Goal: Transaction & Acquisition: Book appointment/travel/reservation

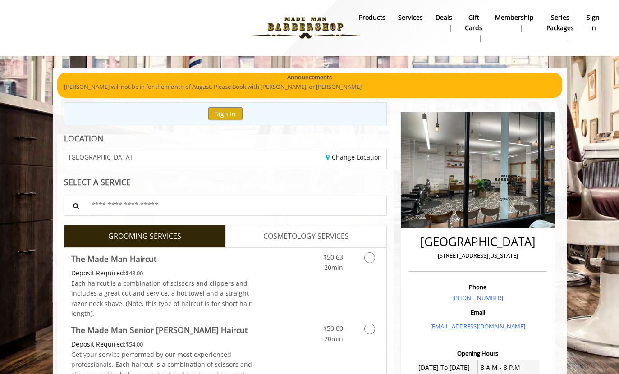
scroll to position [212, 0]
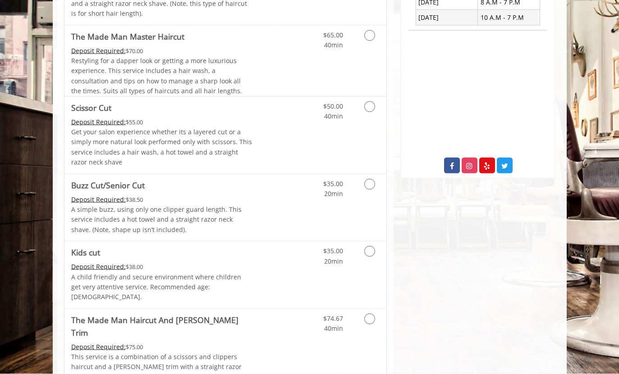
click at [365, 242] on link "Grooming services" at bounding box center [368, 254] width 23 height 25
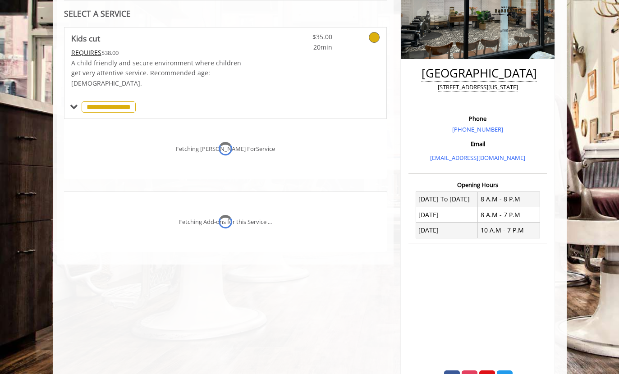
scroll to position [173, 0]
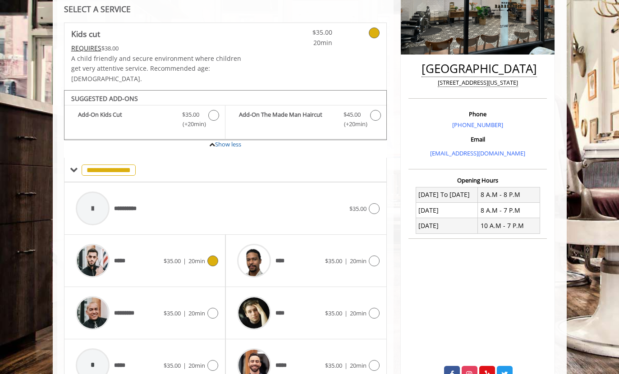
click at [90, 254] on img at bounding box center [93, 261] width 34 height 34
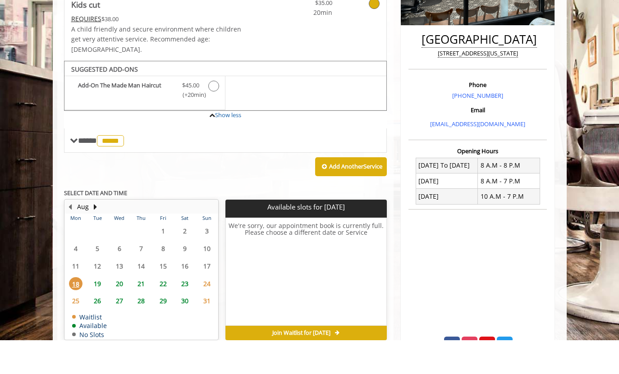
click at [95, 311] on span "19" at bounding box center [98, 317] width 14 height 13
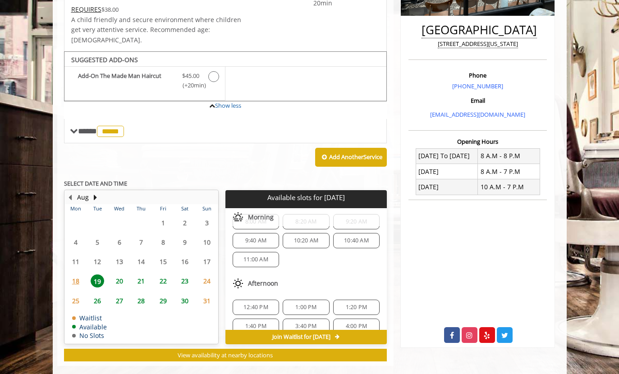
scroll to position [18, 0]
click at [365, 238] on span "10:40 AM" at bounding box center [356, 241] width 25 height 7
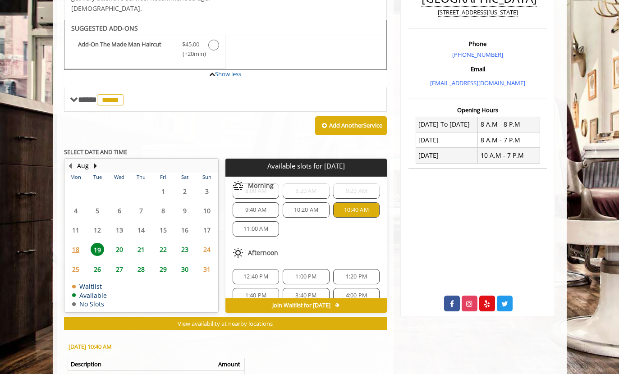
scroll to position [372, 0]
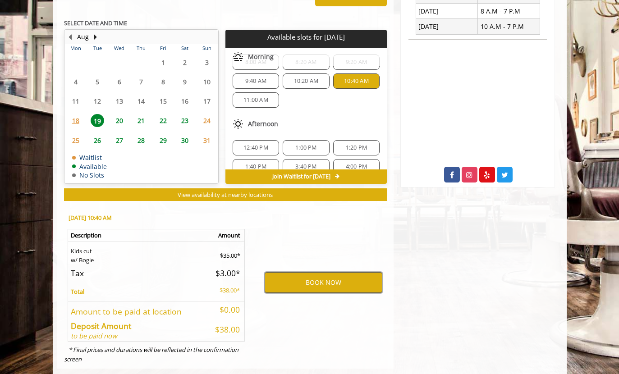
click at [359, 272] on button "BOOK NOW" at bounding box center [324, 282] width 118 height 21
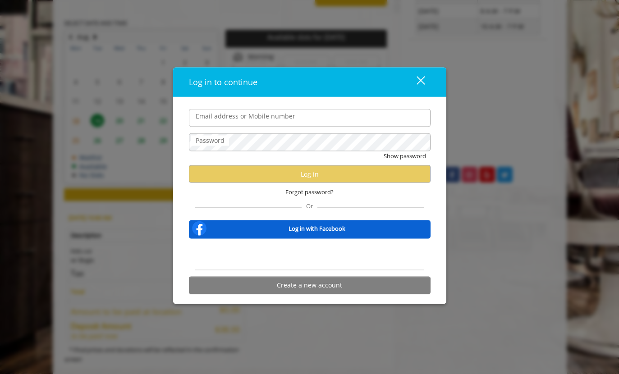
type input "**********"
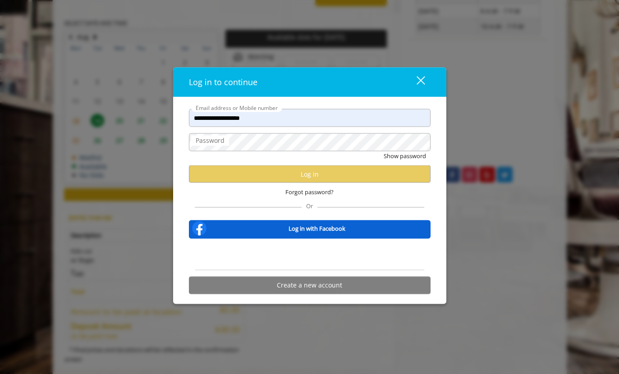
scroll to position [0, 0]
click at [201, 142] on label "Password" at bounding box center [210, 141] width 38 height 10
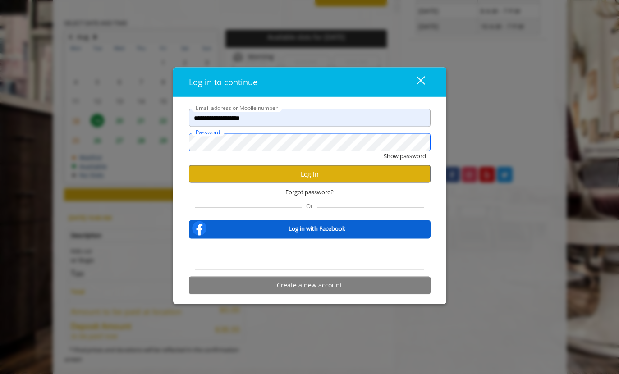
click at [404, 156] on button "Show password" at bounding box center [405, 155] width 42 height 9
click at [206, 177] on button "Log in" at bounding box center [310, 174] width 242 height 18
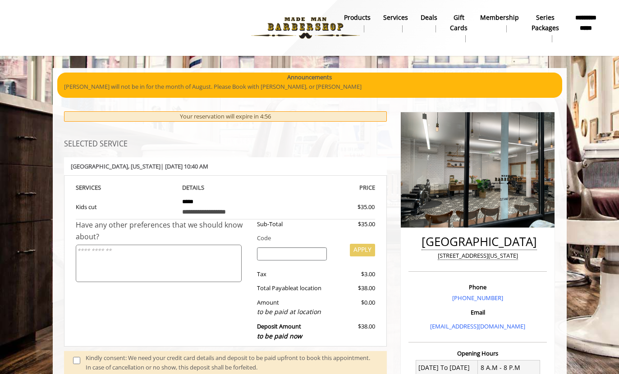
click at [88, 263] on textarea at bounding box center [159, 263] width 166 height 37
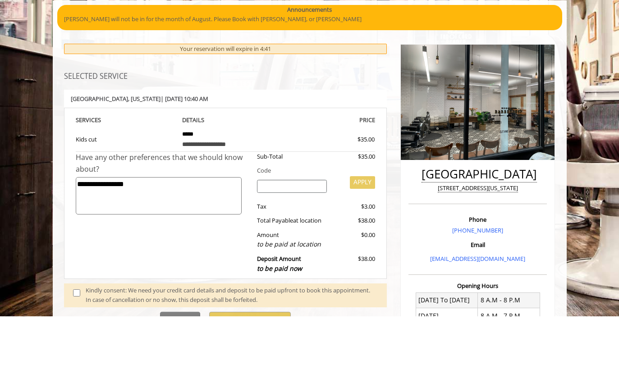
scroll to position [10, 0]
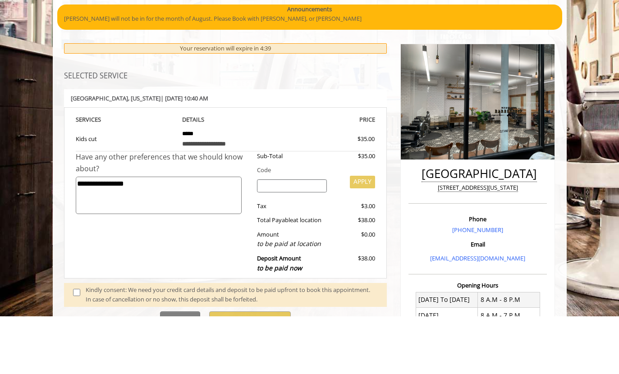
type textarea "**********"
click at [64, 341] on div "Kindly consent: We need your credit card details and deposit to be paid upfront…" at bounding box center [225, 353] width 323 height 24
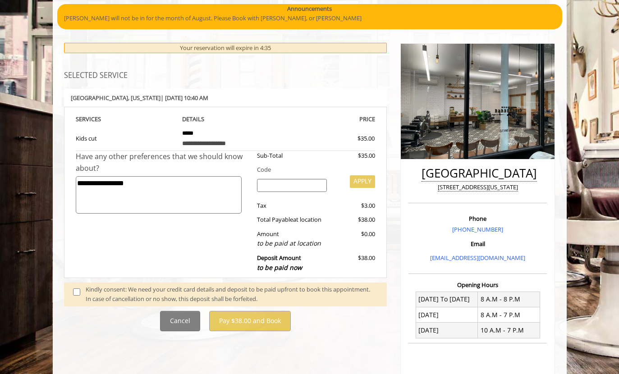
click at [69, 293] on span at bounding box center [79, 294] width 27 height 19
click at [74, 285] on span at bounding box center [79, 294] width 27 height 19
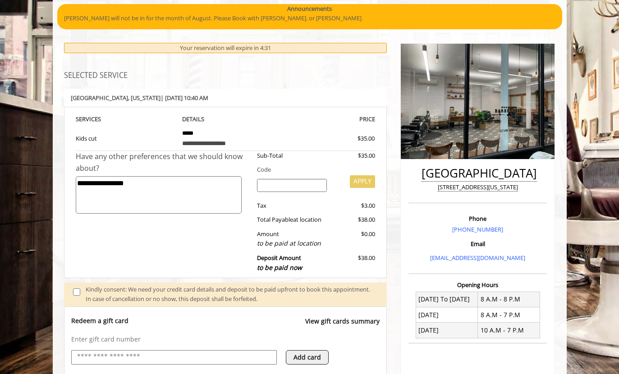
click at [69, 288] on span at bounding box center [79, 294] width 27 height 19
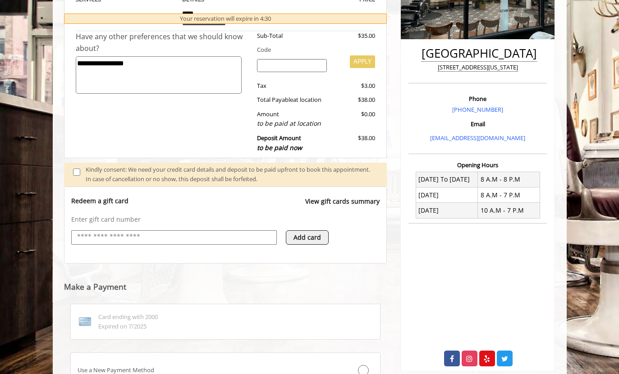
scroll to position [191, 0]
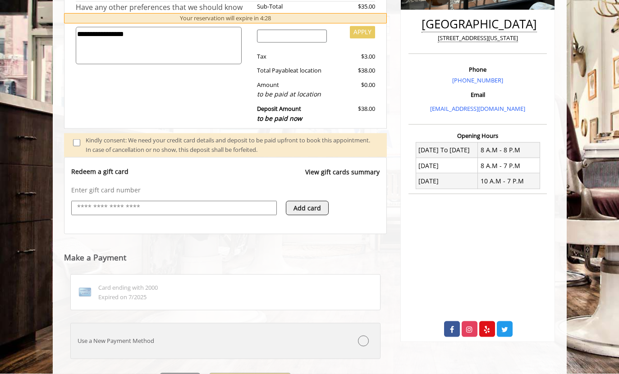
click at [96, 343] on label "Use a New Payment Method" at bounding box center [225, 341] width 311 height 36
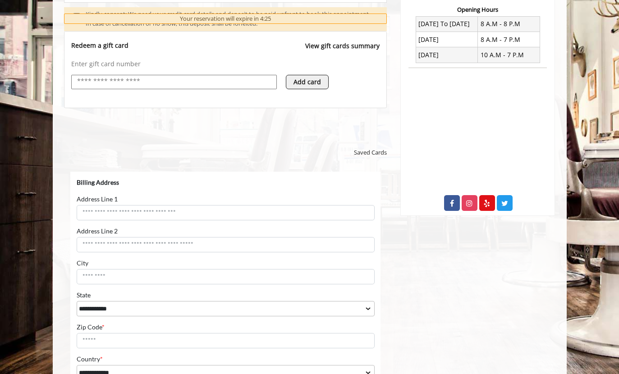
scroll to position [344, 0]
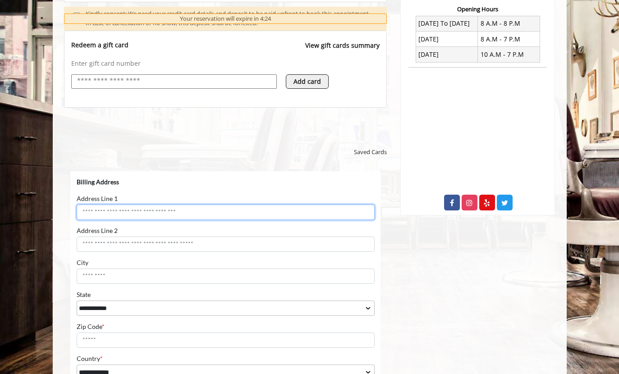
click at [85, 215] on input "Address Line 1" at bounding box center [225, 211] width 298 height 15
type input "**********"
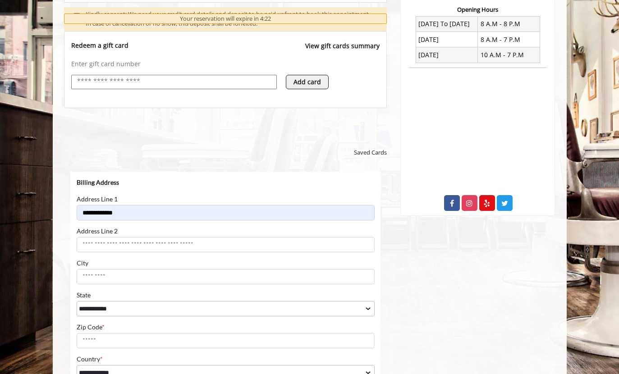
select select "**"
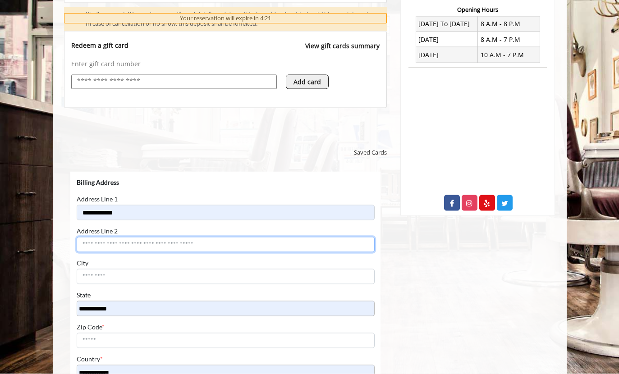
click at [92, 244] on input "Address Line 2" at bounding box center [225, 244] width 298 height 15
type input "********"
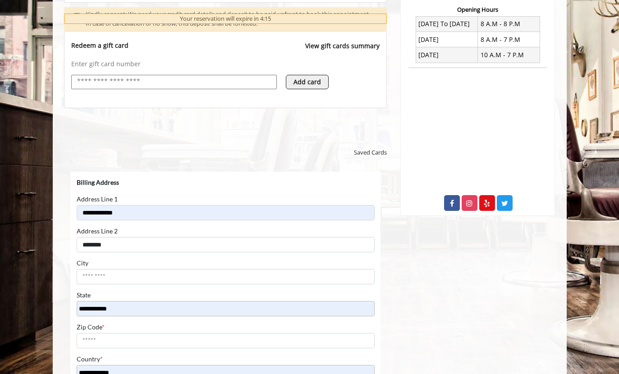
click at [89, 274] on input "City" at bounding box center [225, 276] width 298 height 15
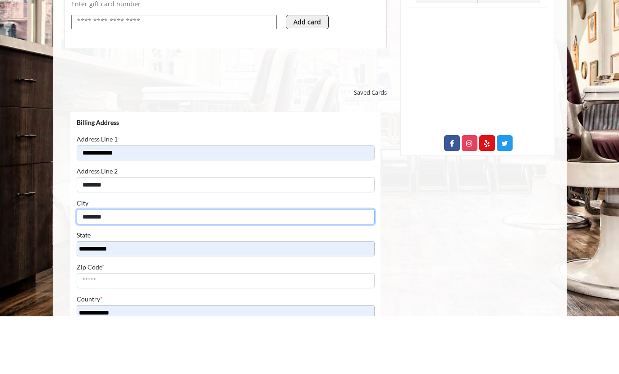
scroll to position [348, 0]
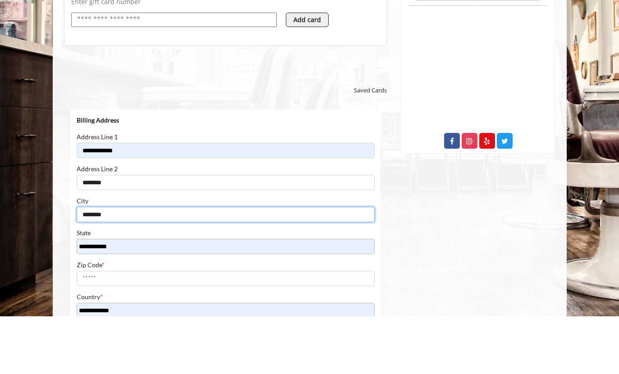
type input "********"
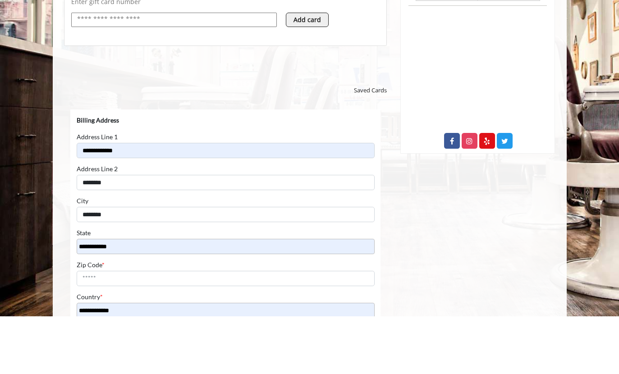
click at [81, 276] on input "Zip Code *" at bounding box center [225, 277] width 298 height 15
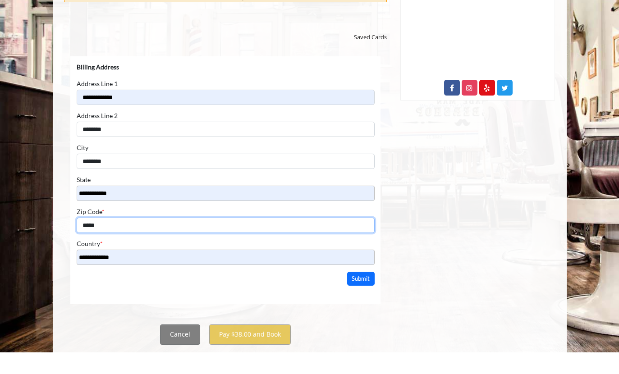
scroll to position [456, 0]
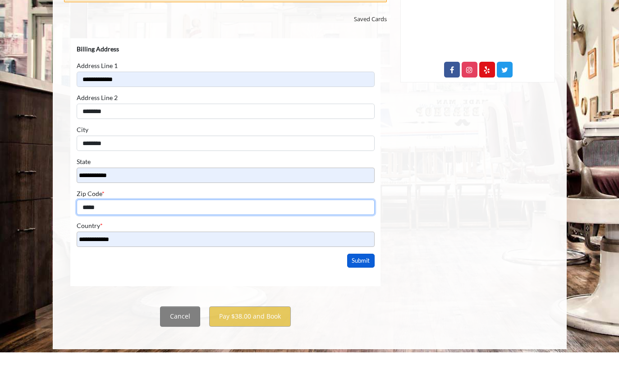
type input "*****"
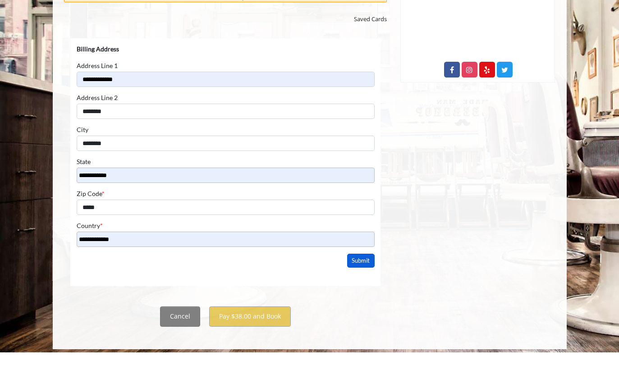
click at [357, 258] on button "Submit" at bounding box center [361, 260] width 28 height 14
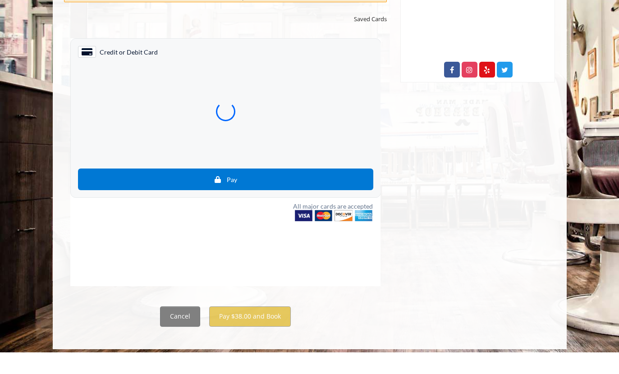
scroll to position [420, 0]
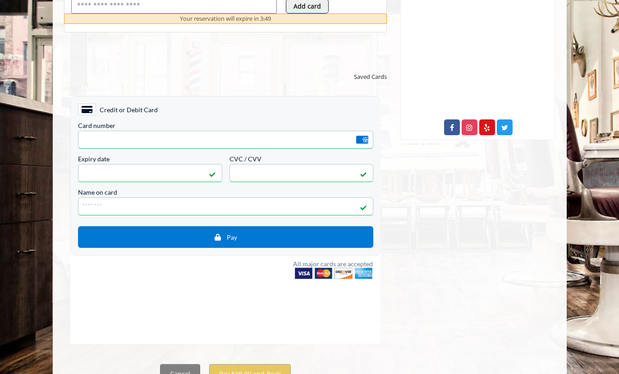
type input "**********"
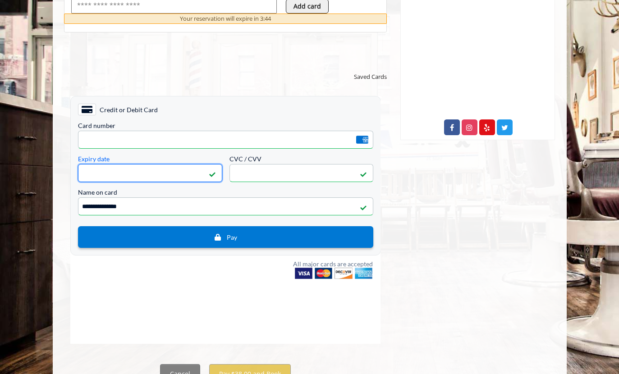
click at [93, 232] on button "Pay" at bounding box center [225, 237] width 295 height 22
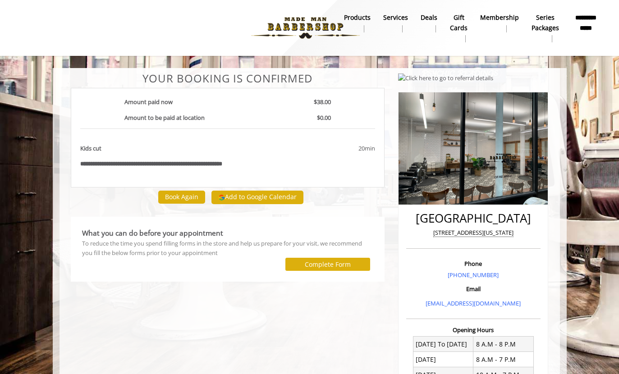
click at [166, 191] on button "Book Again" at bounding box center [181, 197] width 47 height 13
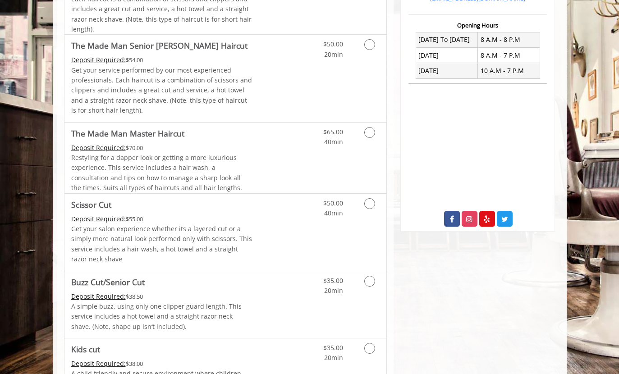
scroll to position [386, 0]
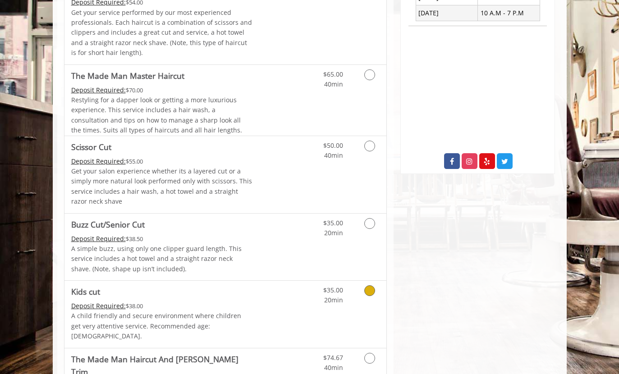
click at [366, 286] on icon "Grooming services" at bounding box center [369, 290] width 11 height 11
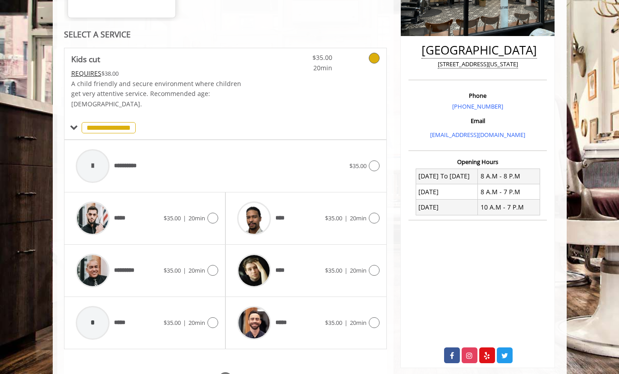
scroll to position [216, 0]
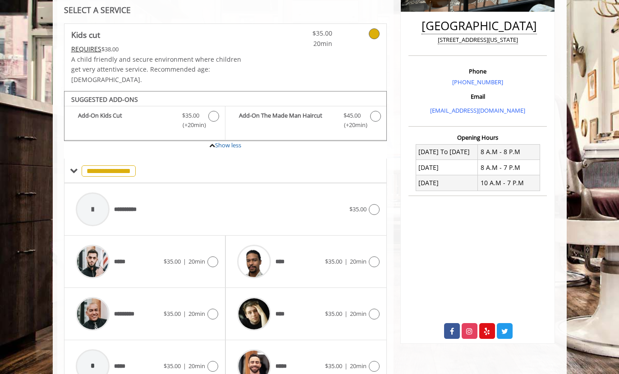
click at [164, 254] on div "***** $35.00 | 20min" at bounding box center [144, 261] width 147 height 43
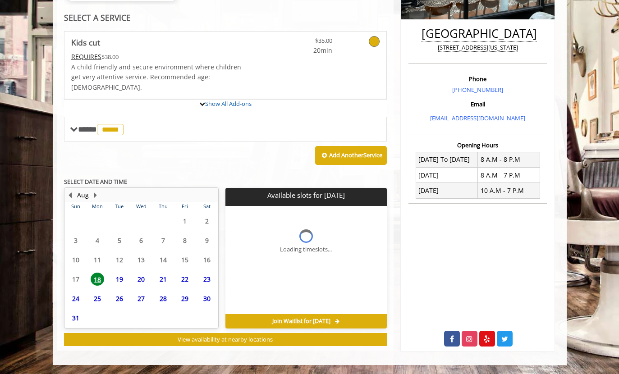
scroll to position [169, 0]
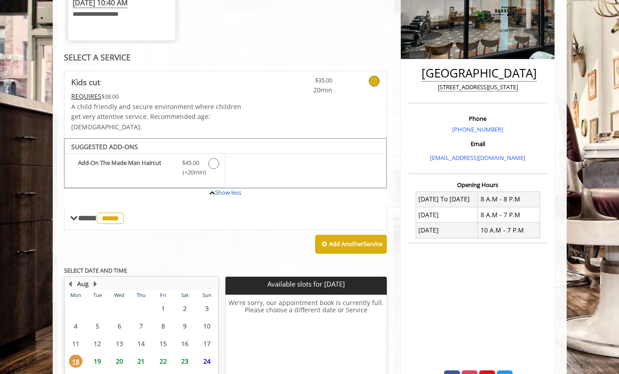
click at [96, 355] on span "19" at bounding box center [98, 361] width 14 height 13
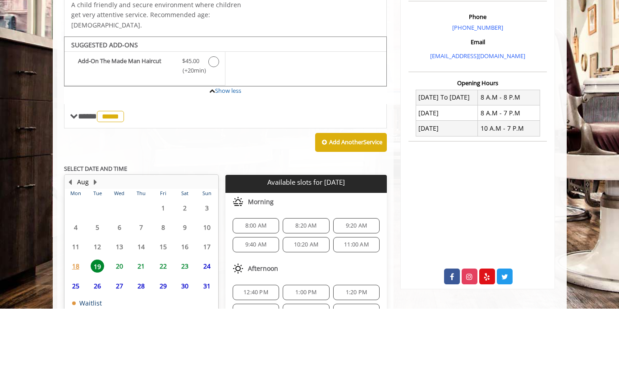
scroll to position [219, 0]
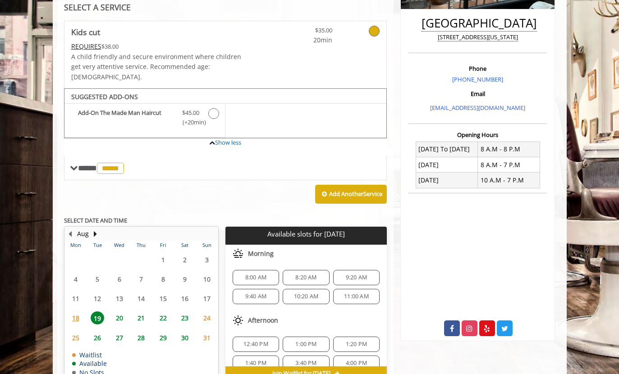
click at [363, 293] on span "11:00 AM" at bounding box center [356, 296] width 25 height 7
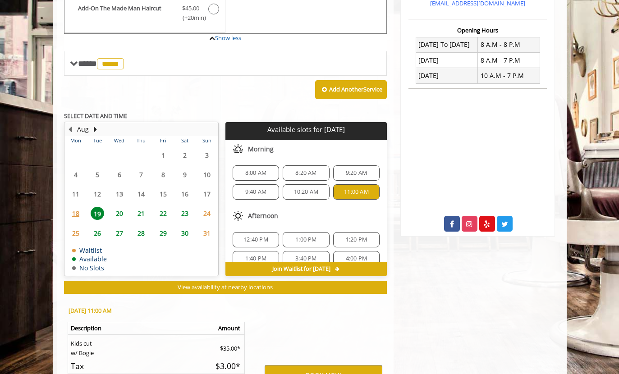
scroll to position [380, 0]
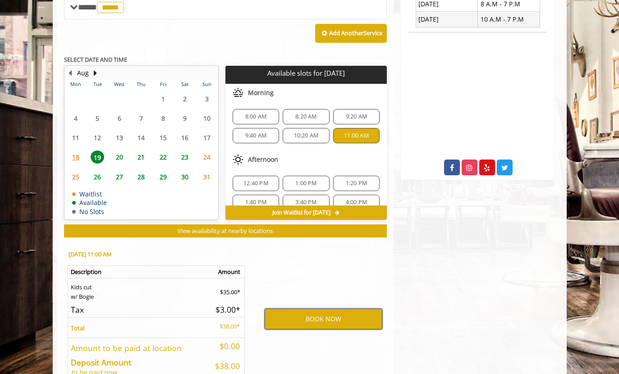
click at [345, 309] on button "BOOK NOW" at bounding box center [324, 319] width 118 height 21
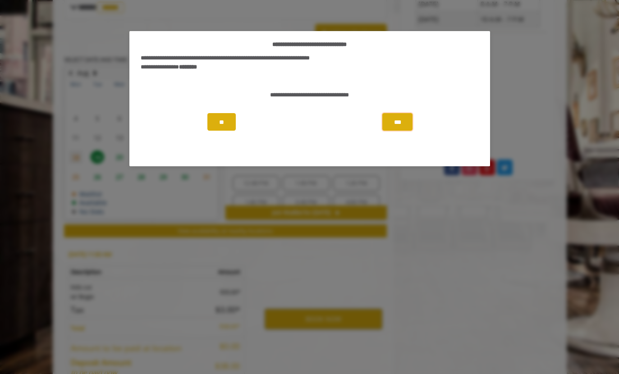
click at [399, 128] on button "***" at bounding box center [397, 122] width 30 height 18
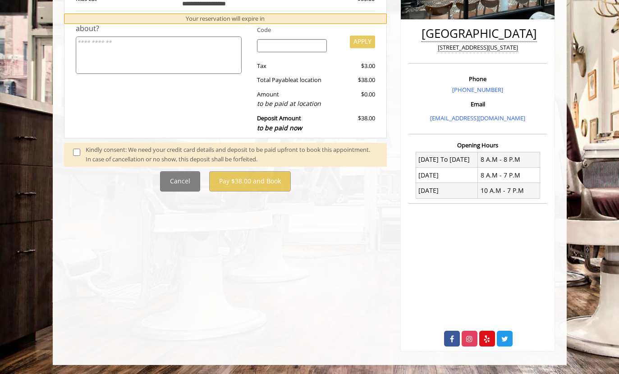
scroll to position [0, 0]
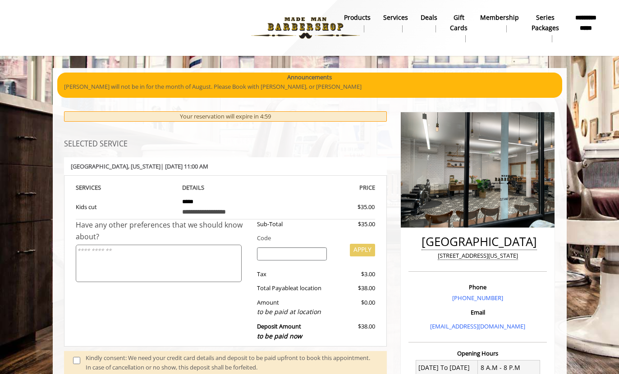
click at [92, 248] on textarea at bounding box center [159, 263] width 166 height 37
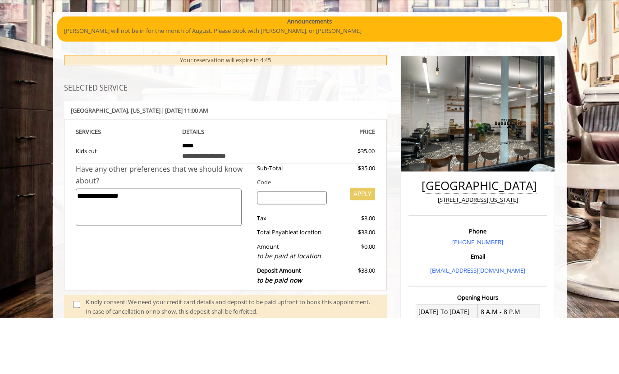
scroll to position [18, 0]
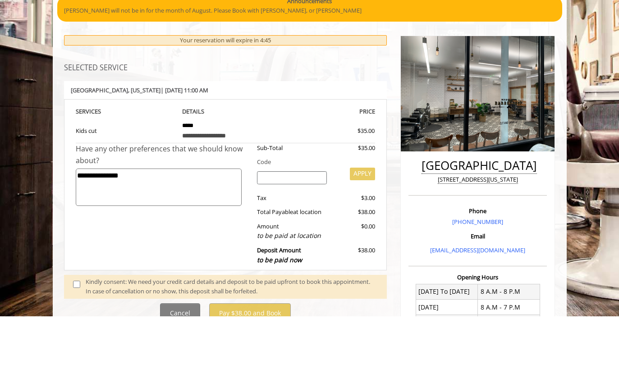
type textarea "**********"
click at [67, 335] on span at bounding box center [79, 344] width 27 height 19
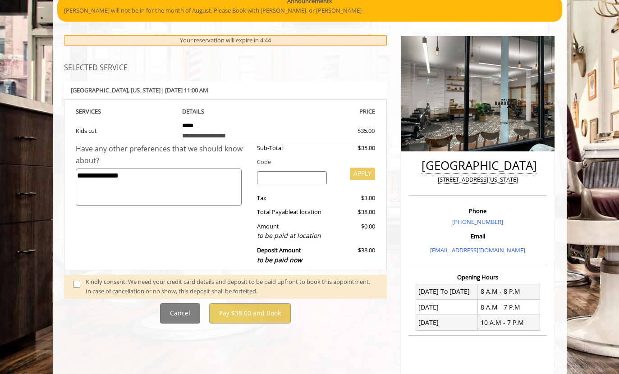
click at [71, 283] on span at bounding box center [79, 286] width 27 height 19
click at [67, 277] on span at bounding box center [79, 286] width 27 height 19
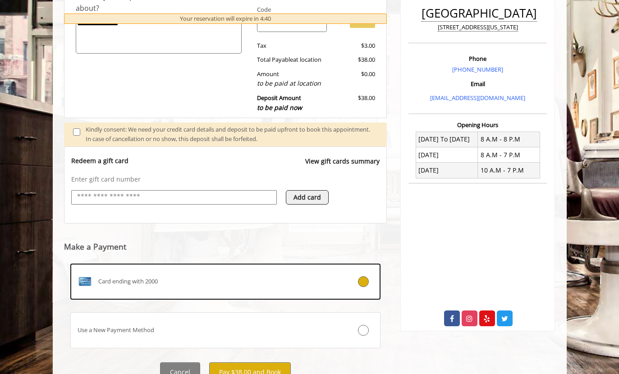
scroll to position [227, 0]
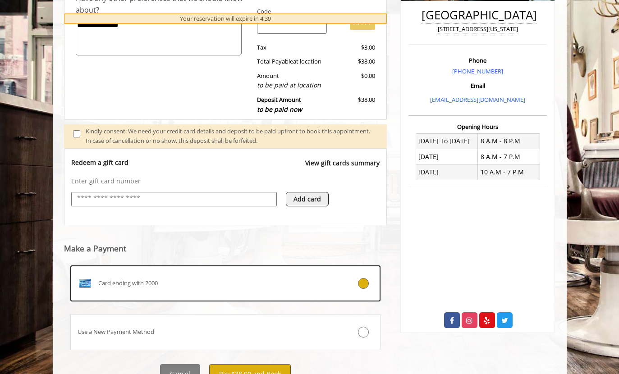
click at [229, 368] on button "Pay $38.00 and Book" at bounding box center [250, 374] width 82 height 20
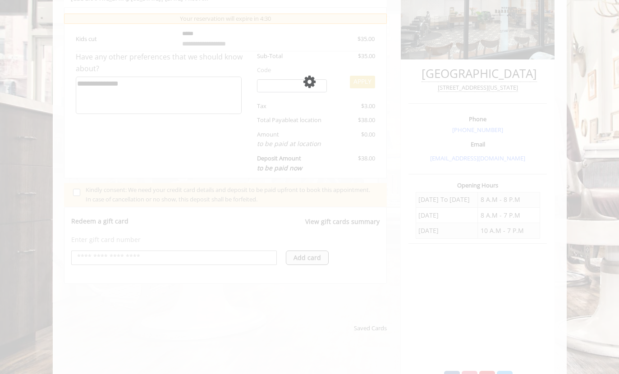
scroll to position [169, 0]
